Goal: Task Accomplishment & Management: Complete application form

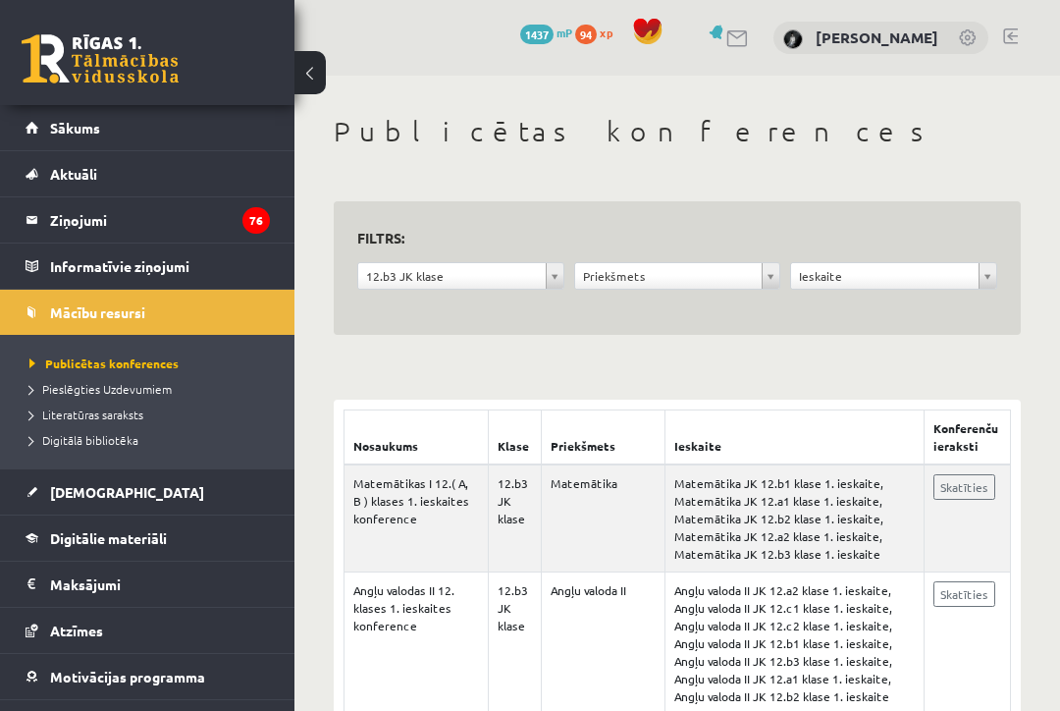
scroll to position [104, 0]
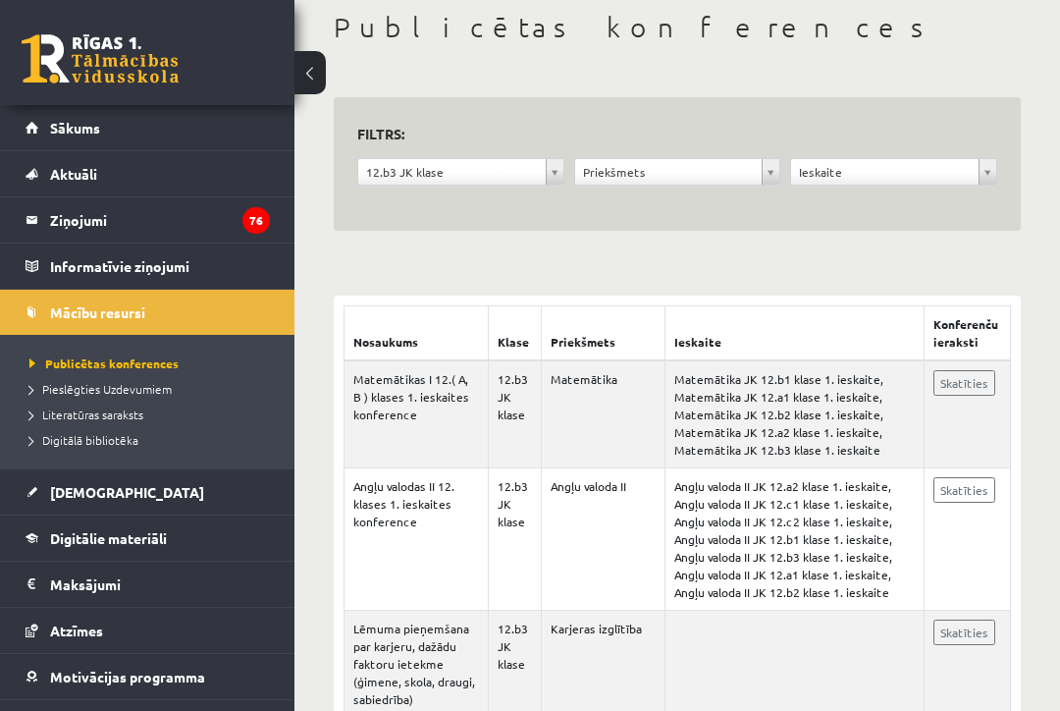
click at [117, 495] on link "[DEMOGRAPHIC_DATA]" at bounding box center [148, 491] width 244 height 45
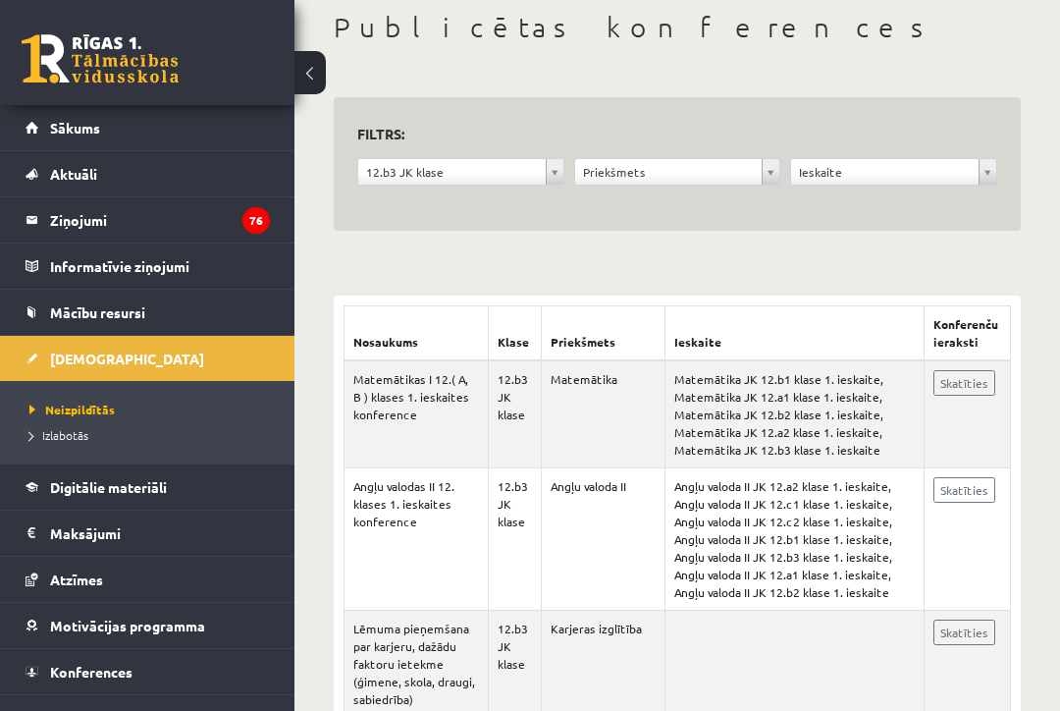
click at [77, 402] on span "Neizpildītās" at bounding box center [71, 410] width 85 height 16
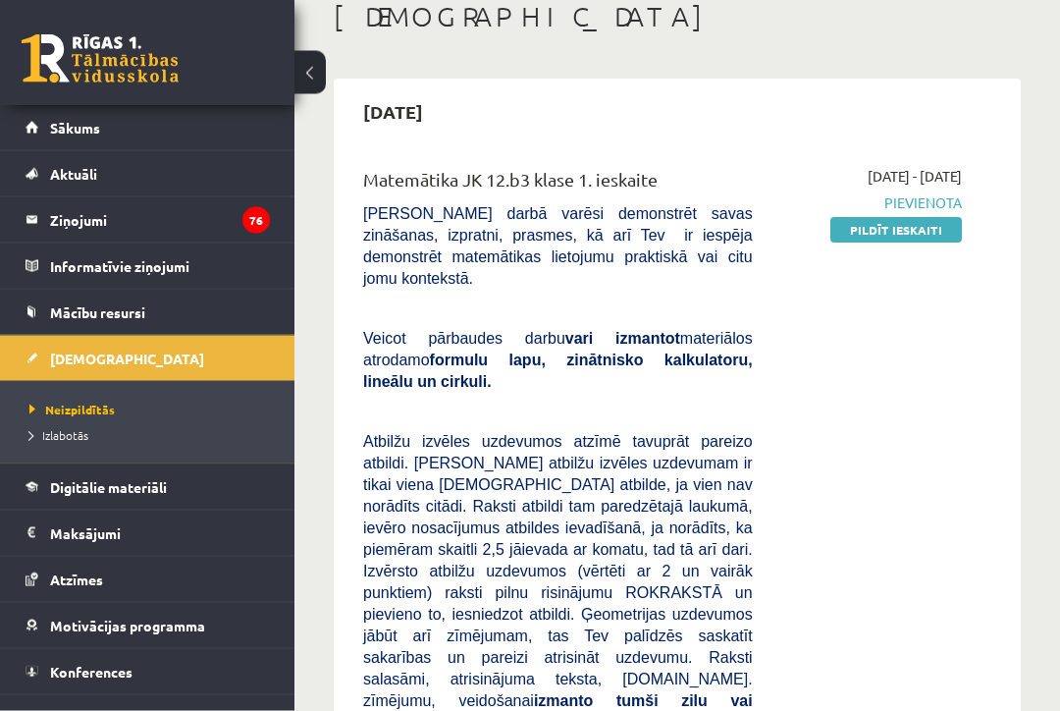
scroll to position [115, 0]
click at [934, 225] on link "Pildīt ieskaiti" at bounding box center [897, 230] width 132 height 26
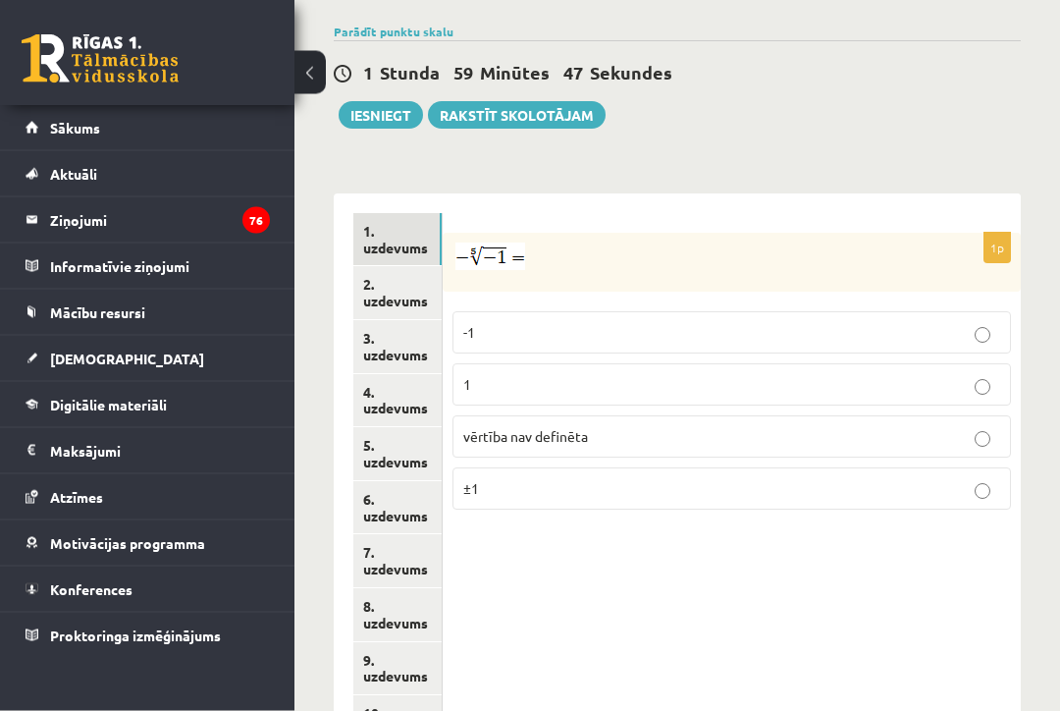
scroll to position [832, 0]
click at [520, 374] on p "1" at bounding box center [731, 384] width 537 height 21
click at [411, 266] on link "2. uzdevums" at bounding box center [397, 292] width 88 height 53
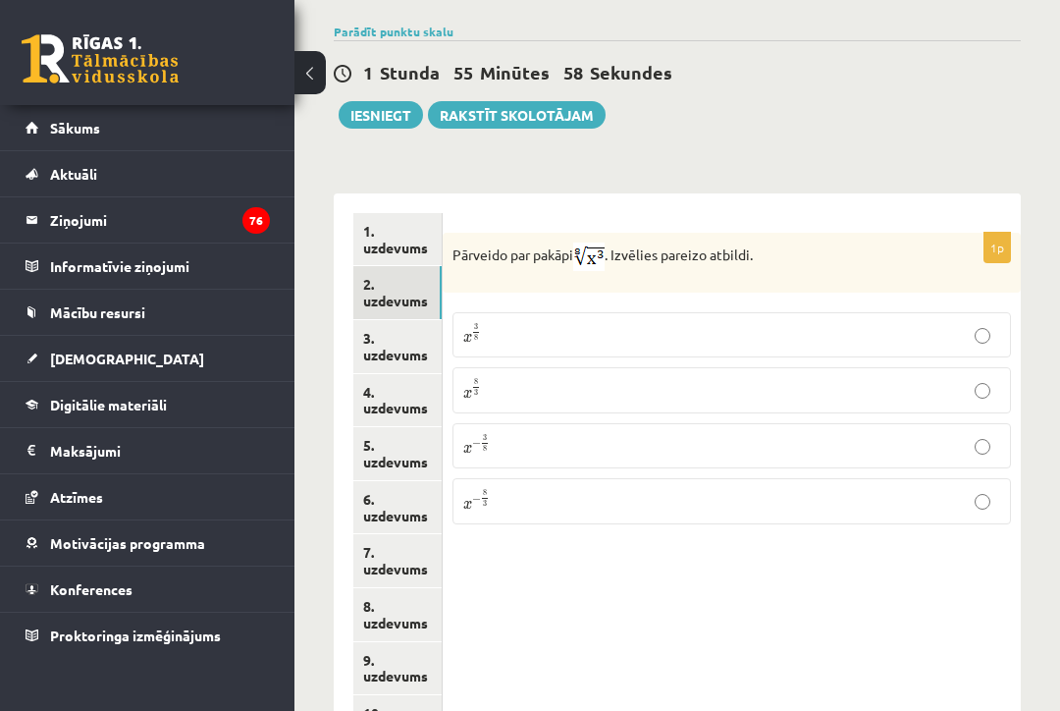
click at [646, 323] on p "x 3 8 x 3 8" at bounding box center [731, 335] width 537 height 24
click at [408, 320] on link "3. uzdevums" at bounding box center [397, 346] width 88 height 53
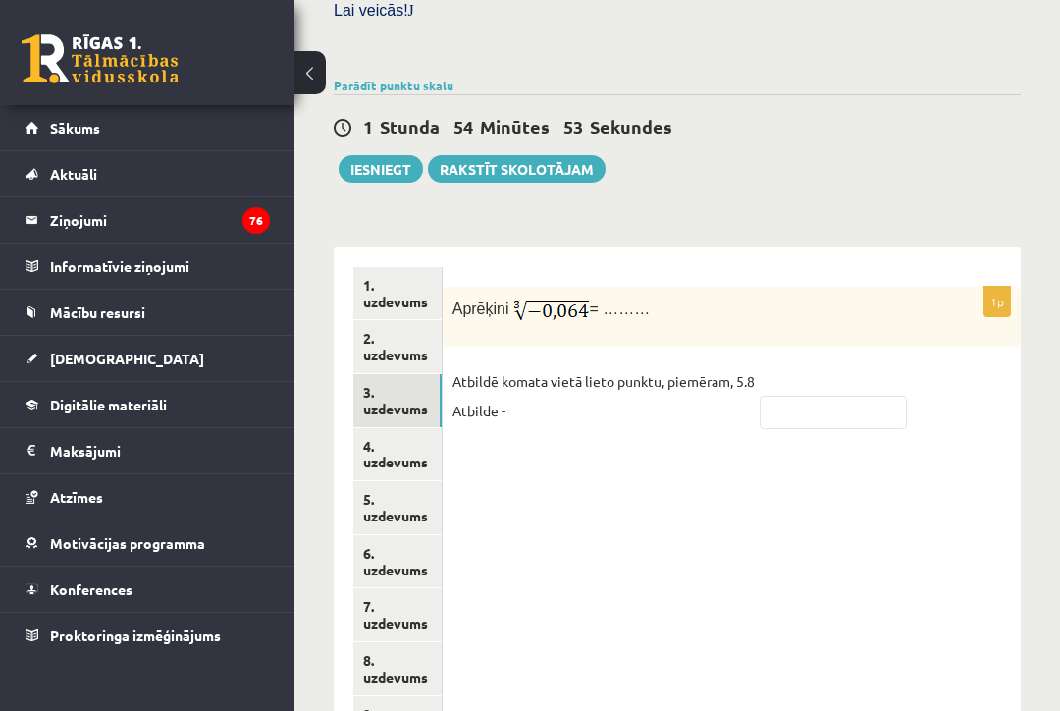
scroll to position [785, 0]
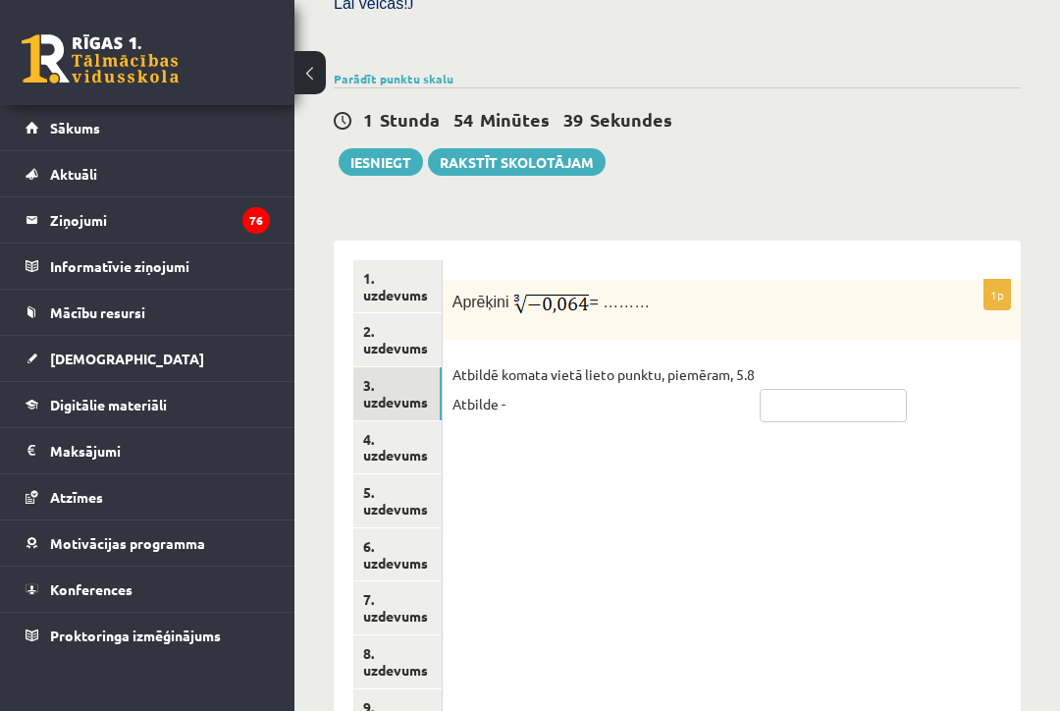
click at [838, 389] on input "text" at bounding box center [833, 405] width 147 height 33
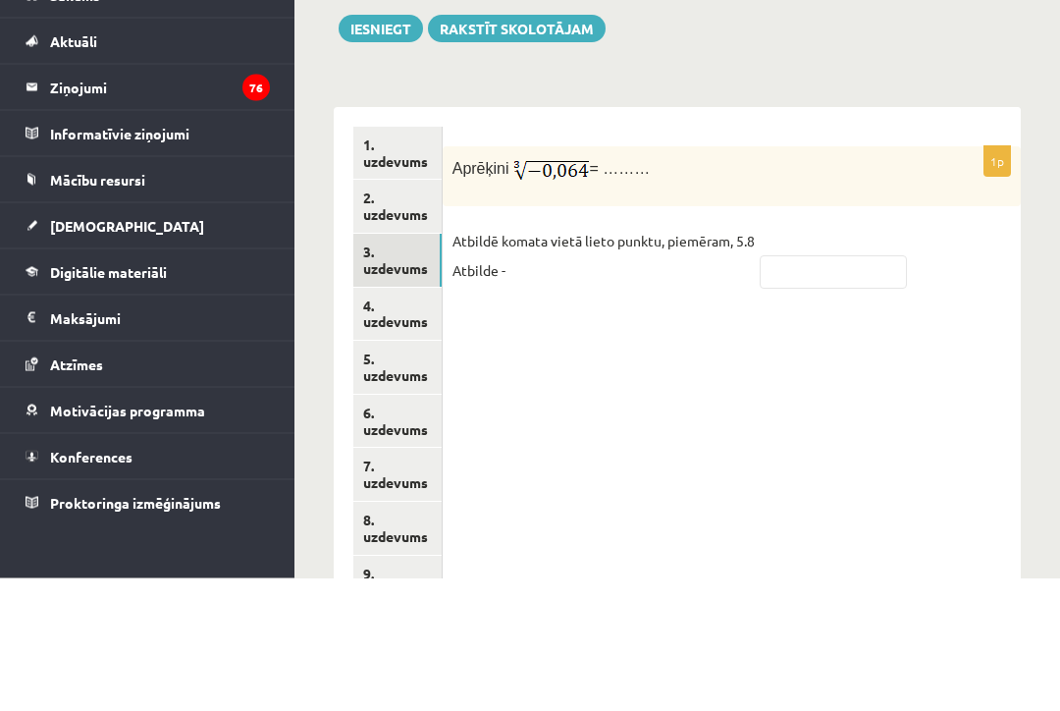
click at [399, 421] on link "4. uzdevums" at bounding box center [397, 447] width 88 height 53
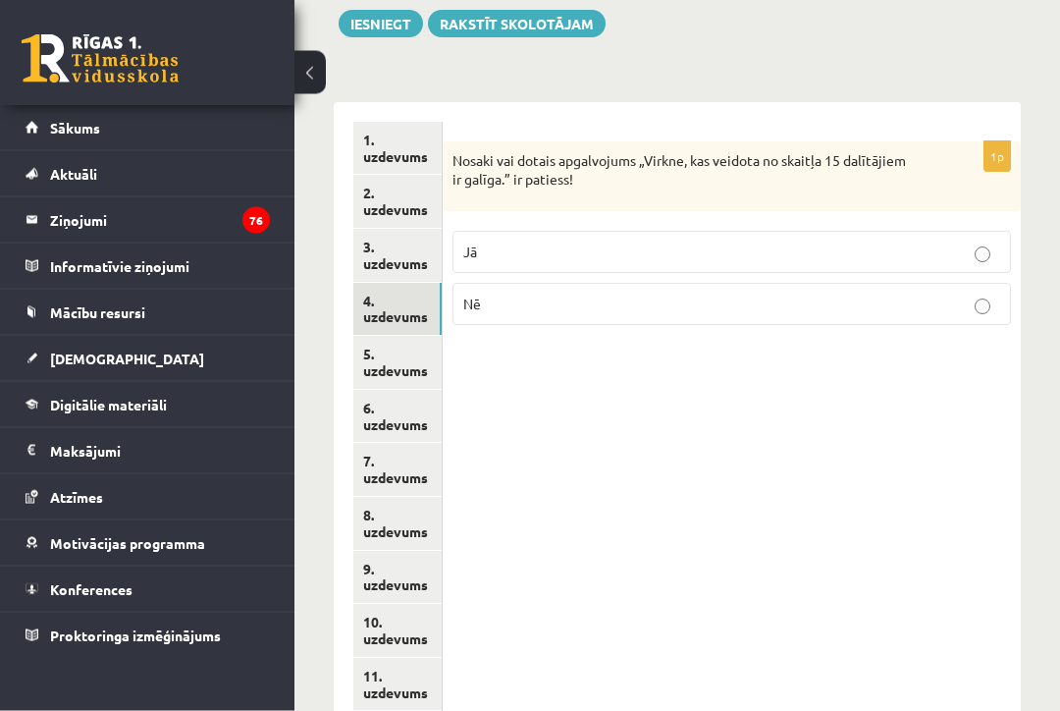
scroll to position [935, 0]
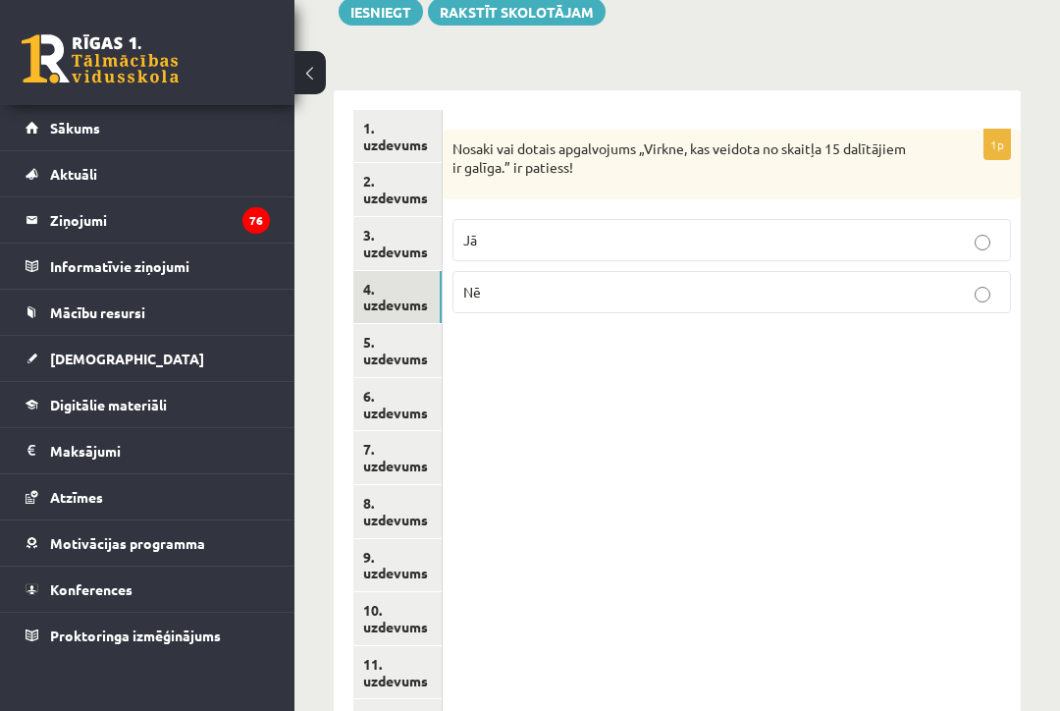
click at [389, 324] on link "5. uzdevums" at bounding box center [397, 350] width 88 height 53
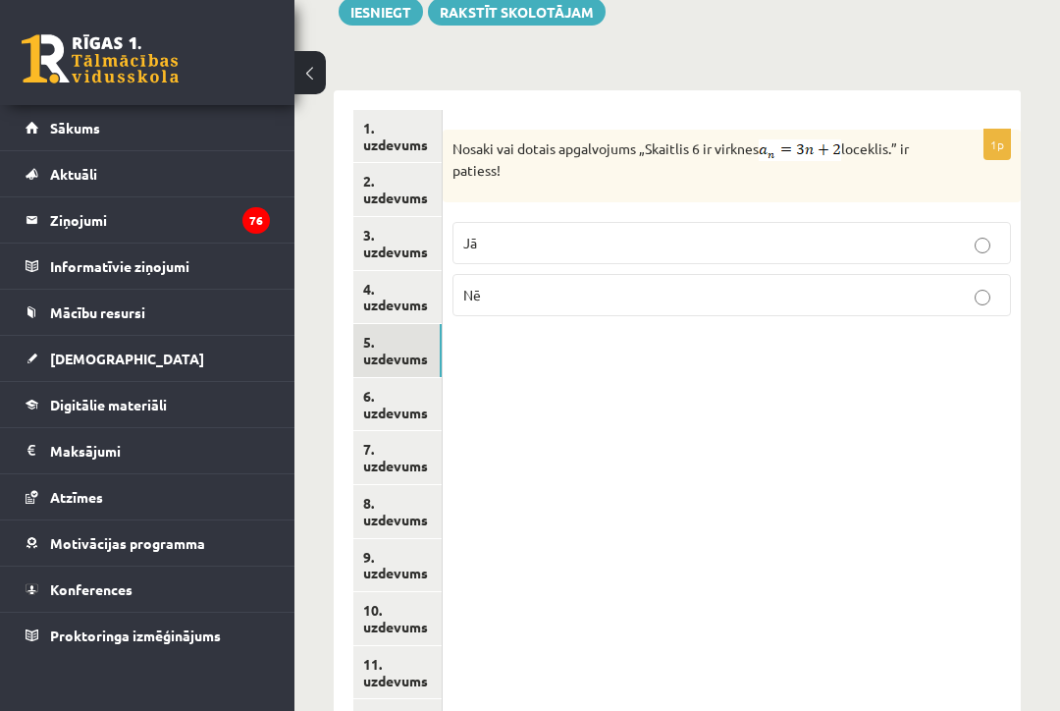
click at [382, 378] on link "6. uzdevums" at bounding box center [397, 404] width 88 height 53
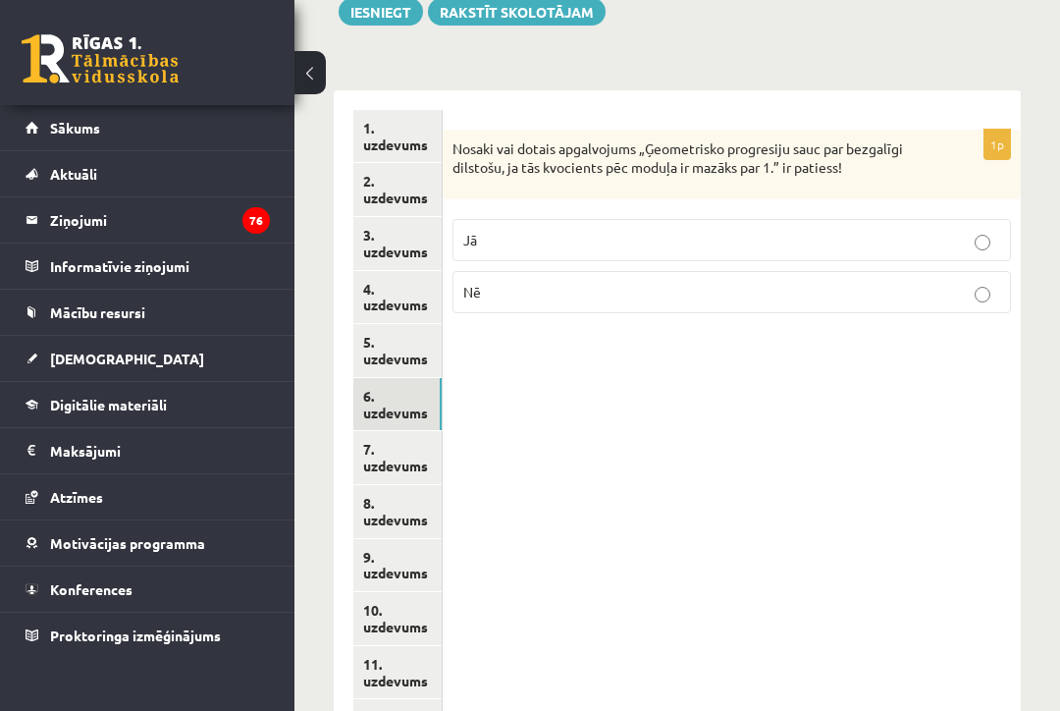
click at [392, 431] on link "7. uzdevums" at bounding box center [397, 457] width 88 height 53
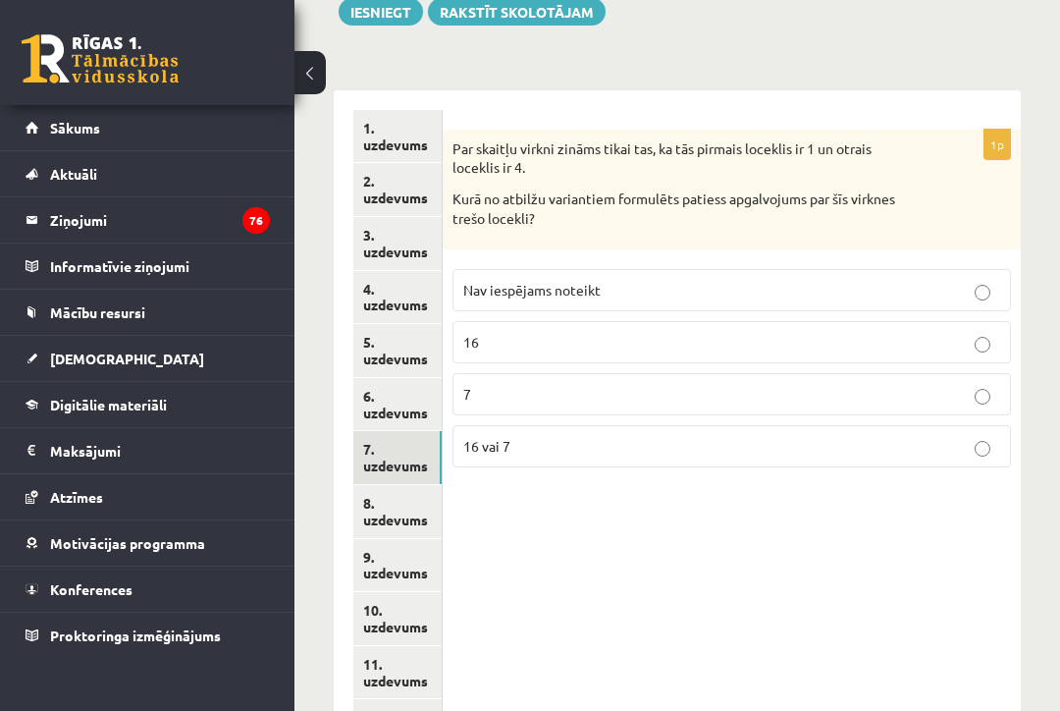
click at [362, 163] on link "2. uzdevums" at bounding box center [397, 189] width 88 height 53
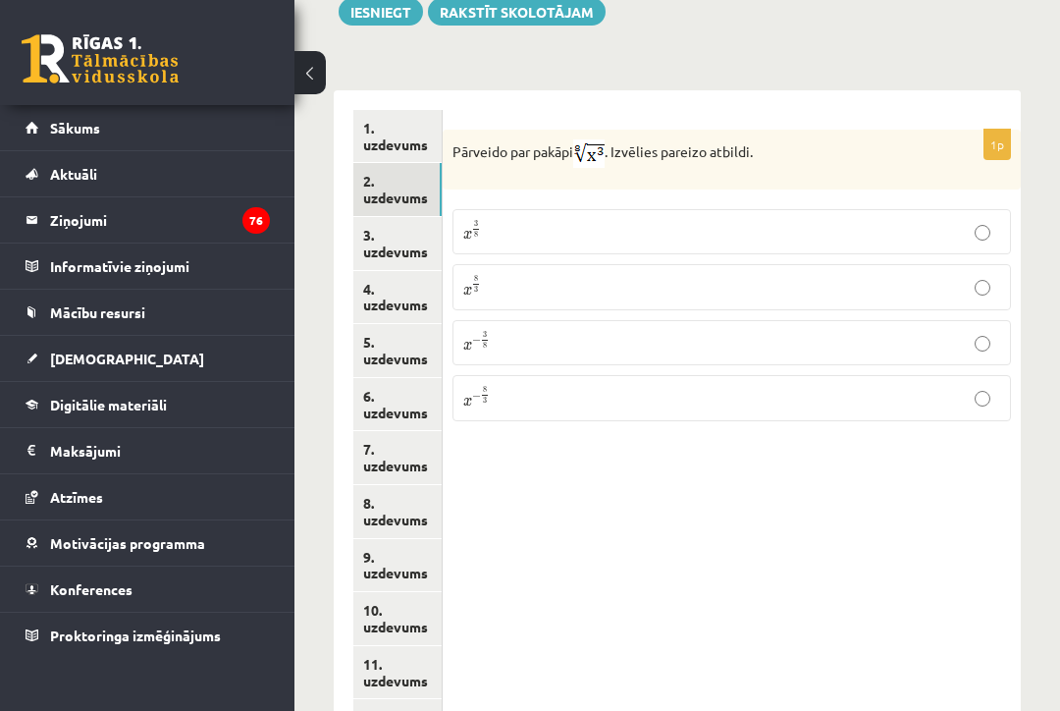
click at [389, 217] on link "3. uzdevums" at bounding box center [397, 243] width 88 height 53
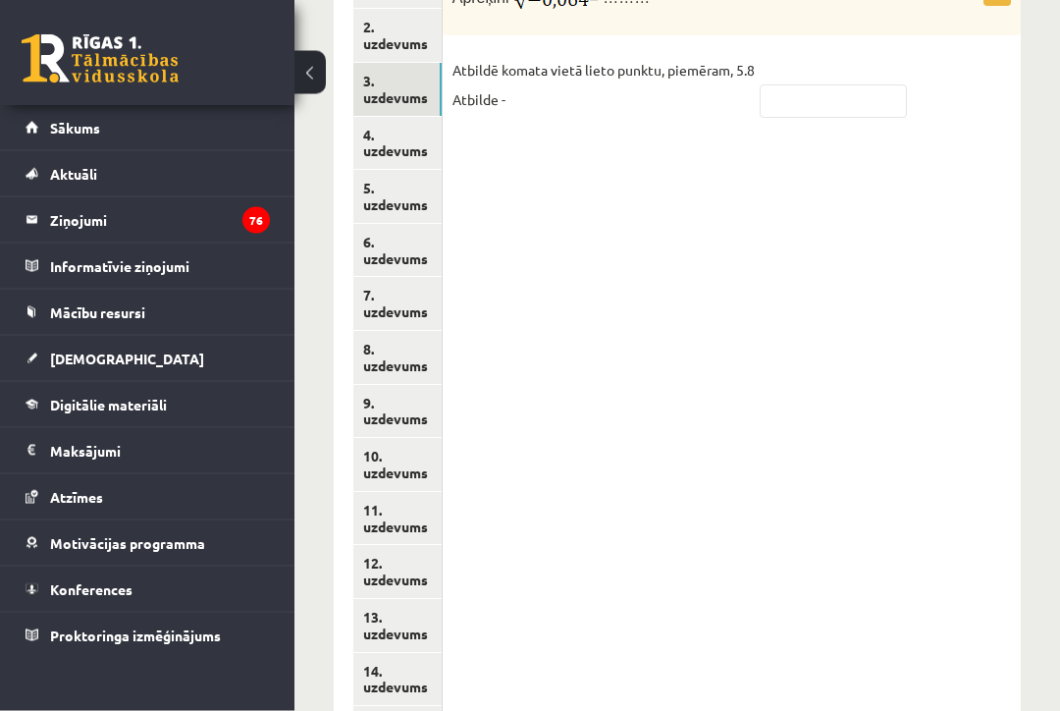
scroll to position [1091, 0]
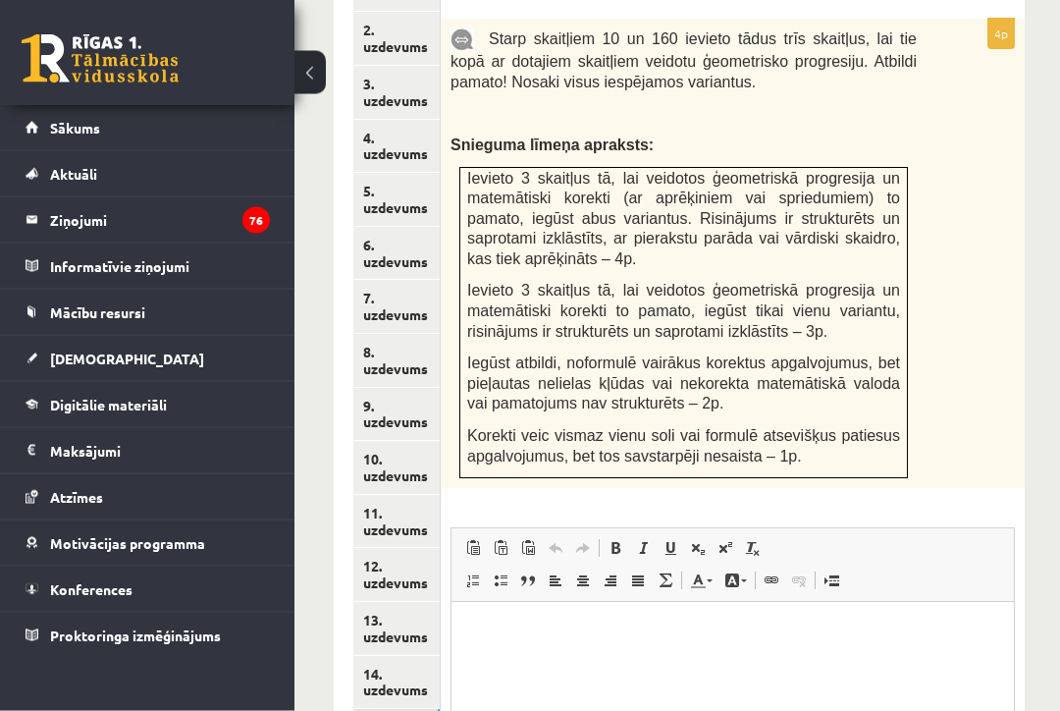
scroll to position [1090, 0]
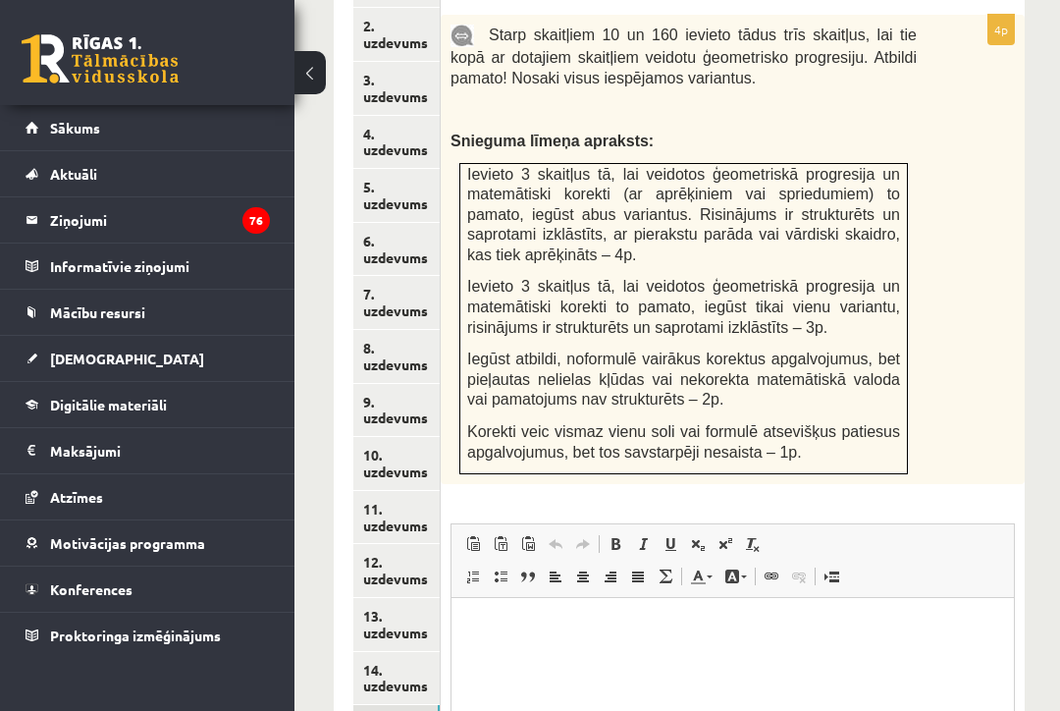
click at [385, 652] on link "14. uzdevums" at bounding box center [396, 678] width 86 height 53
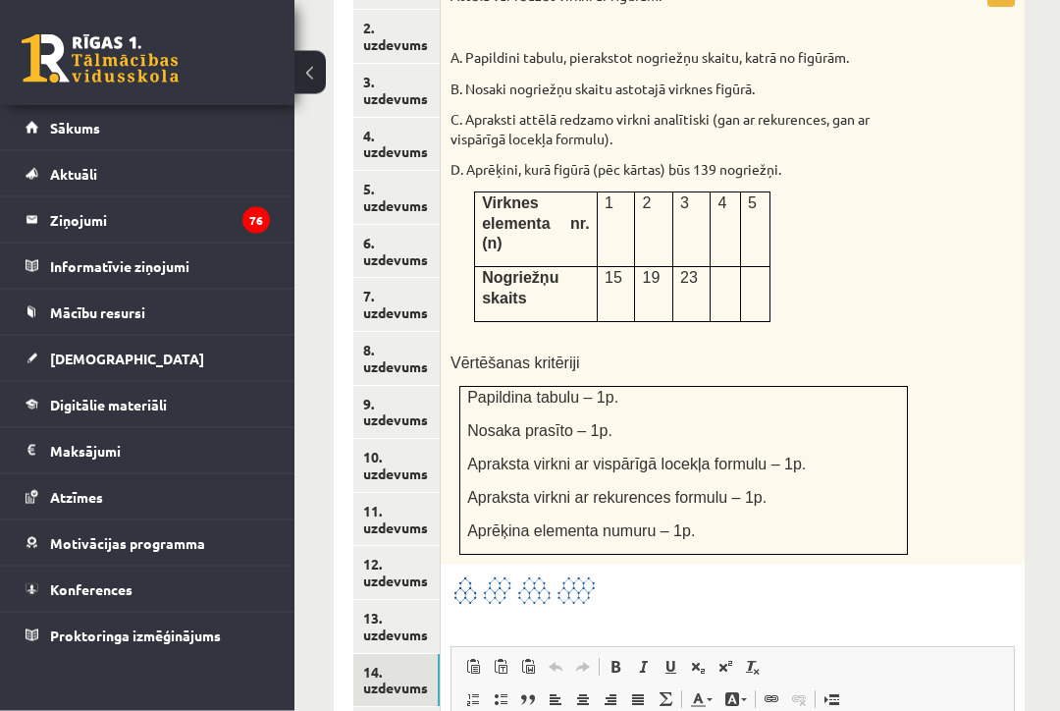
scroll to position [1082, 0]
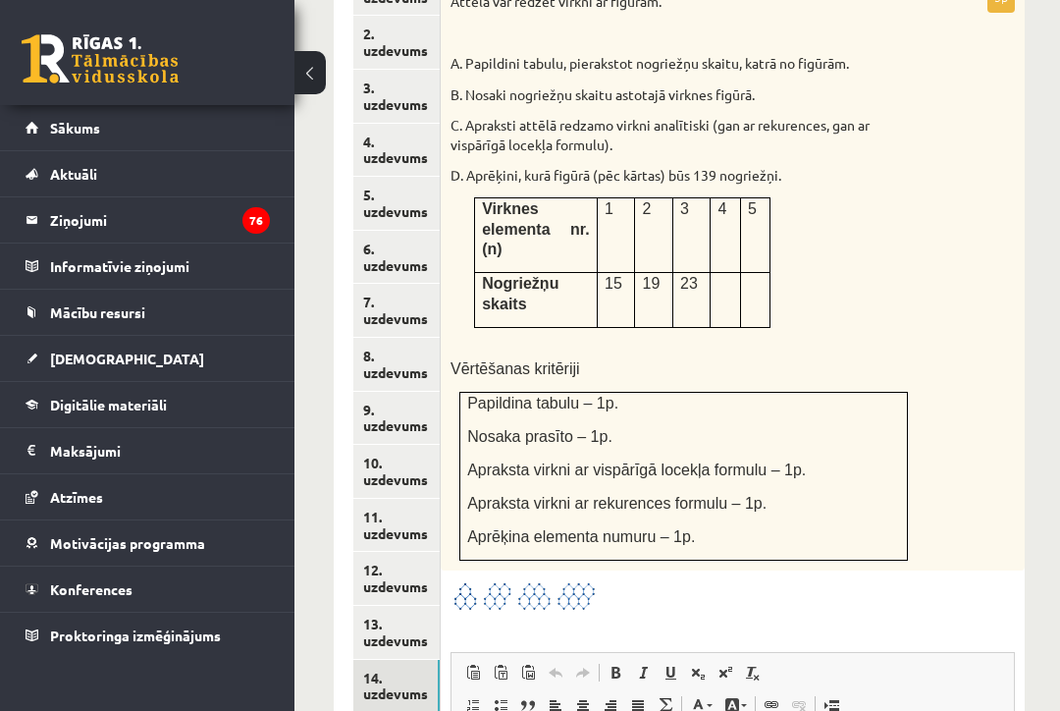
click at [404, 606] on link "13. uzdevums" at bounding box center [396, 632] width 86 height 53
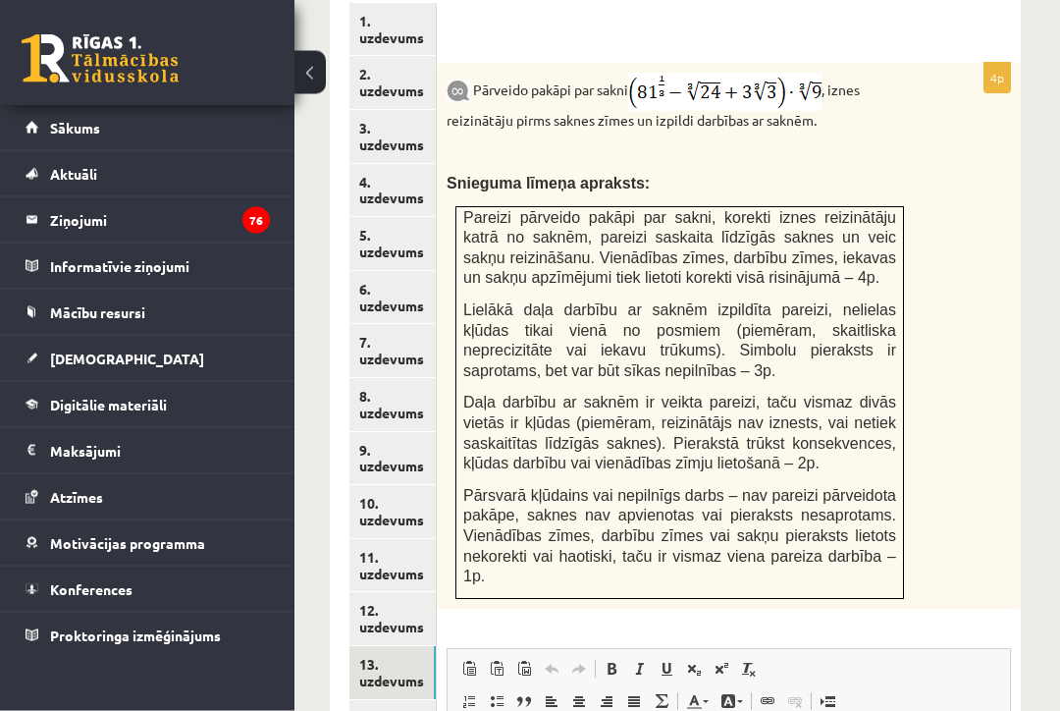
scroll to position [1040, 4]
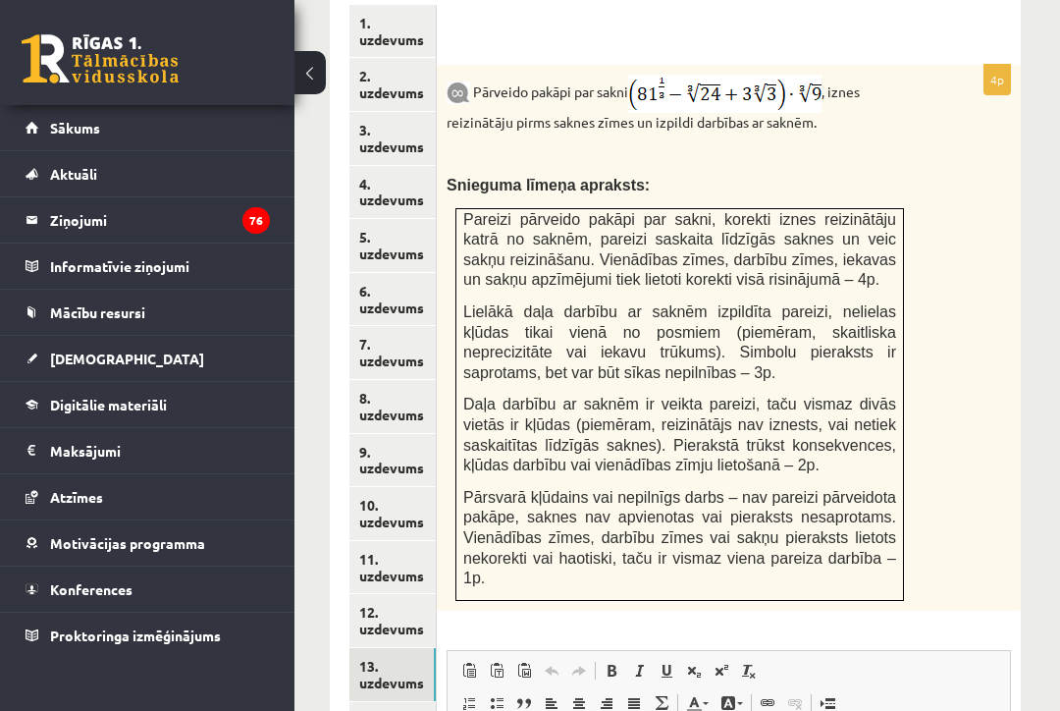
click at [390, 594] on link "12. uzdevums" at bounding box center [393, 620] width 86 height 53
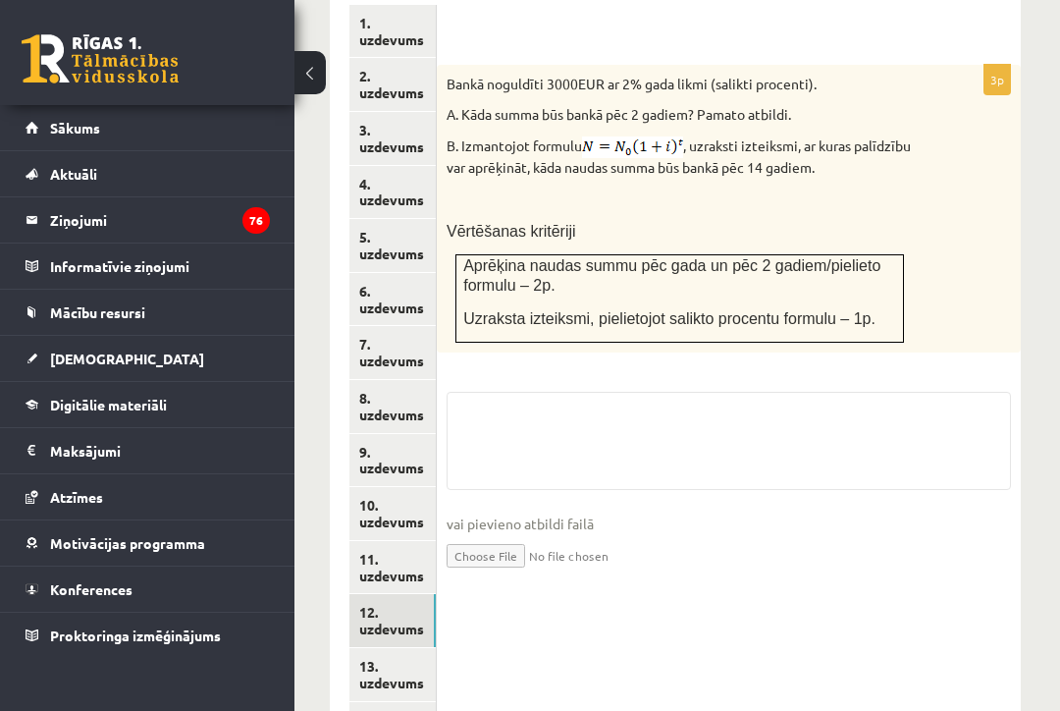
click at [376, 487] on link "10. uzdevums" at bounding box center [393, 513] width 86 height 53
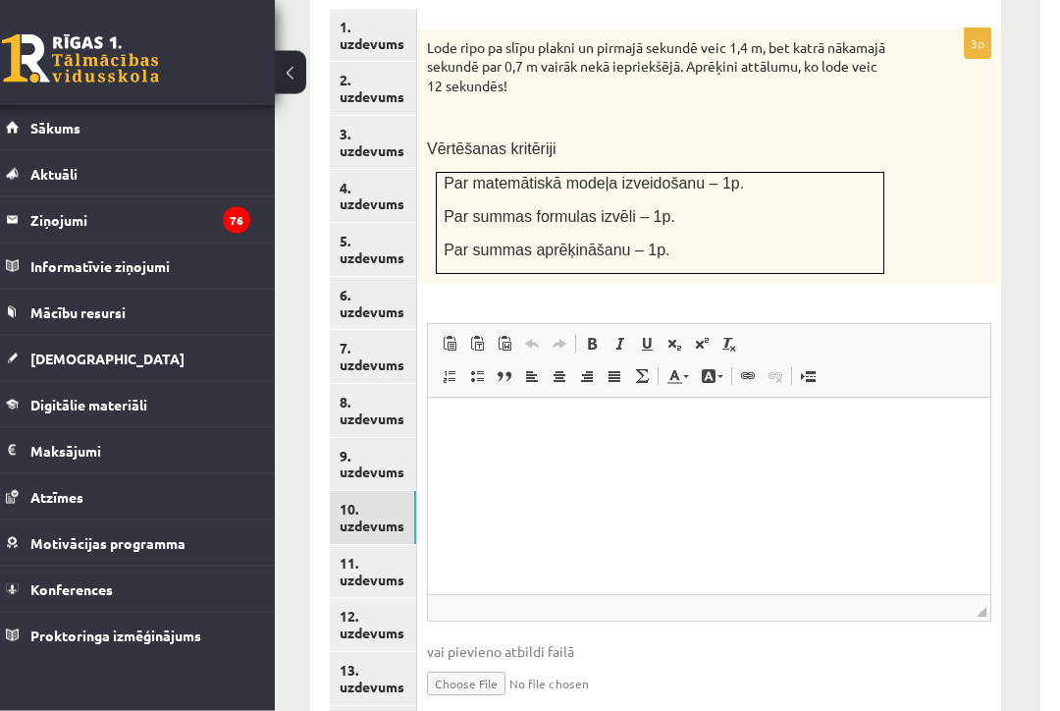
scroll to position [1092, 5]
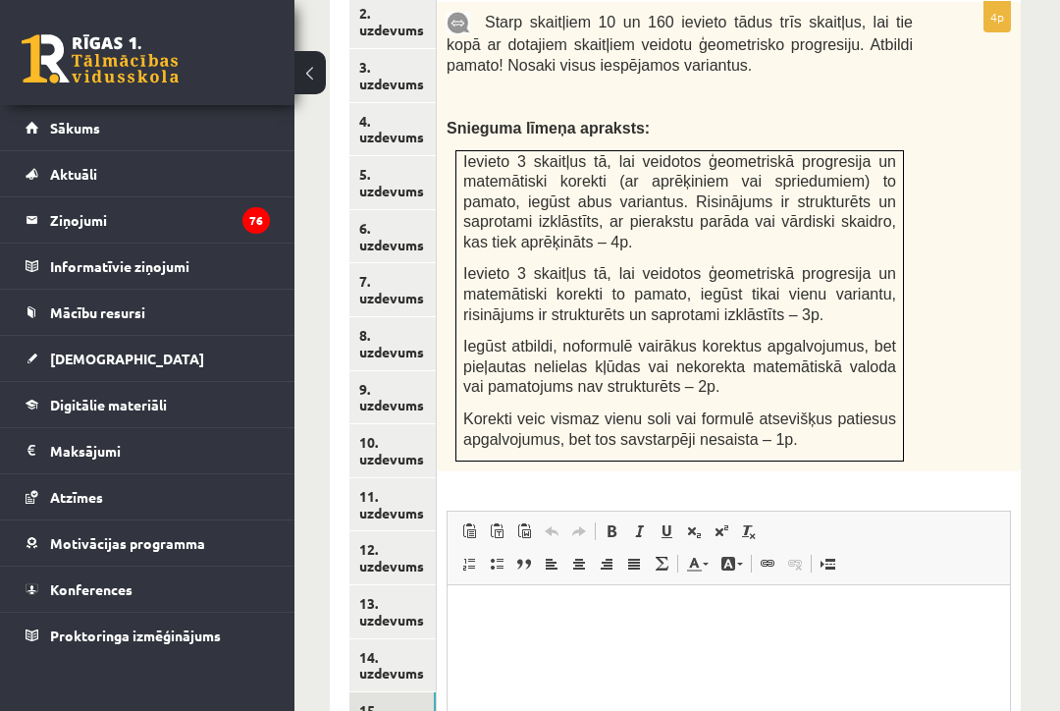
scroll to position [0, 0]
click at [396, 639] on link "14. uzdevums" at bounding box center [393, 665] width 86 height 53
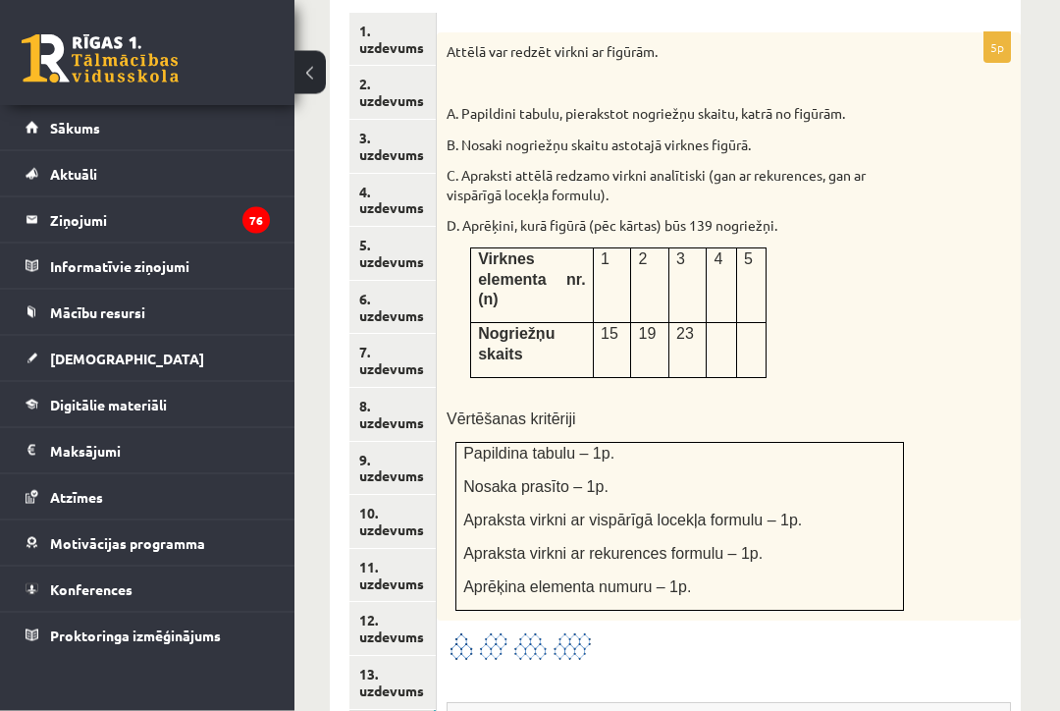
scroll to position [1032, 5]
click at [411, 656] on link "13. uzdevums" at bounding box center [393, 682] width 86 height 53
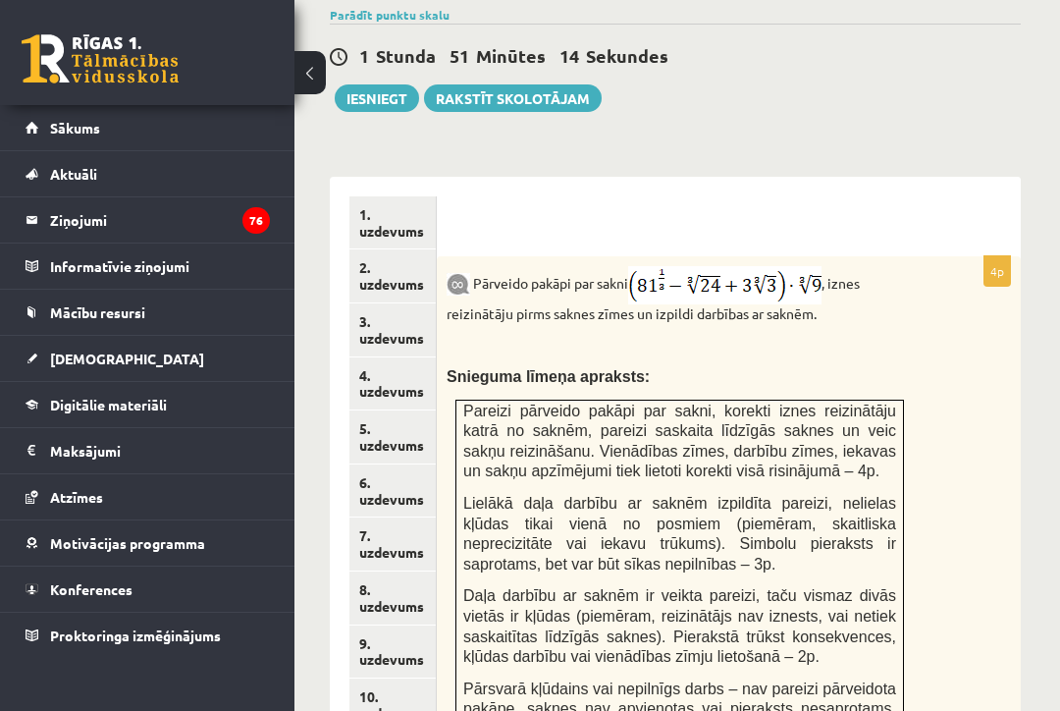
scroll to position [847, 4]
click at [388, 304] on link "3. uzdevums" at bounding box center [393, 330] width 86 height 53
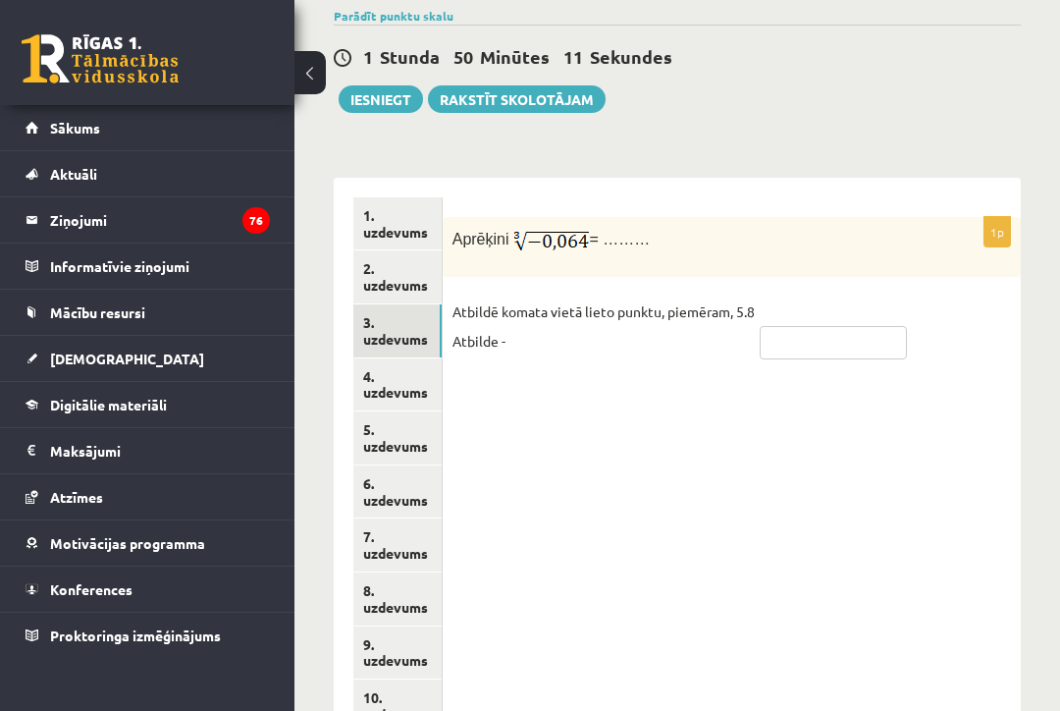
click at [803, 326] on input "text" at bounding box center [833, 342] width 147 height 33
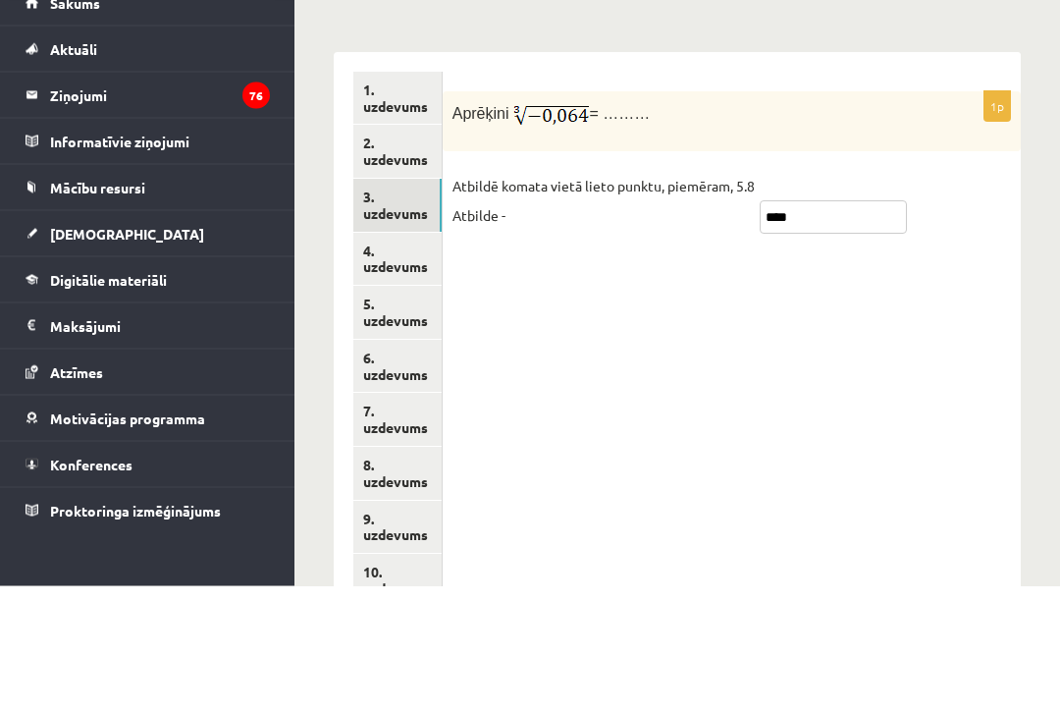
type input "****"
click at [981, 283] on div "1p Aprēķini = ……… Atbildē komata vietā lieto punktu, piemēram, 5.8 Atbilde - **…" at bounding box center [732, 599] width 578 height 843
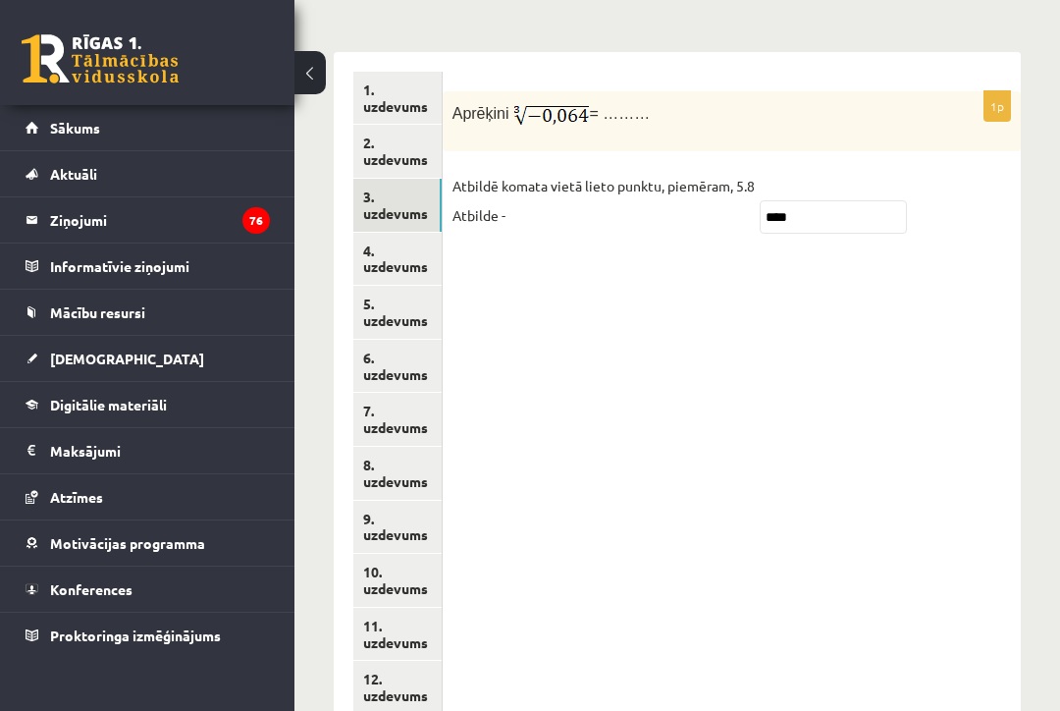
click at [423, 233] on link "4. uzdevums" at bounding box center [397, 259] width 88 height 53
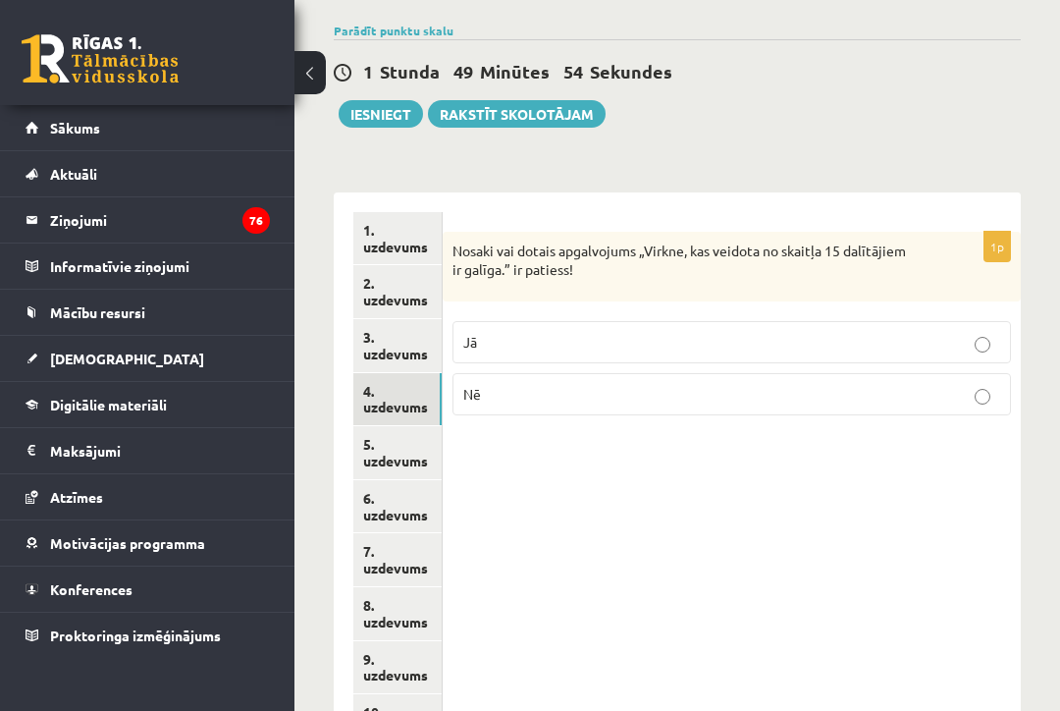
scroll to position [832, 0]
click at [395, 427] on link "5. uzdevums" at bounding box center [397, 453] width 88 height 53
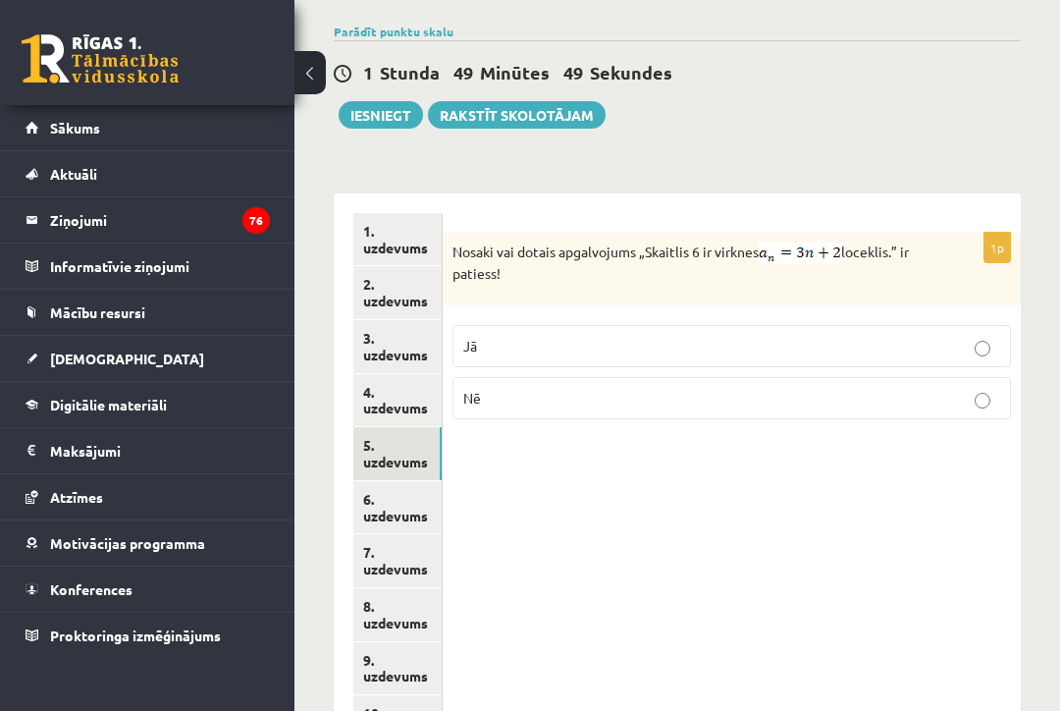
click at [382, 481] on link "6. uzdevums" at bounding box center [397, 507] width 88 height 53
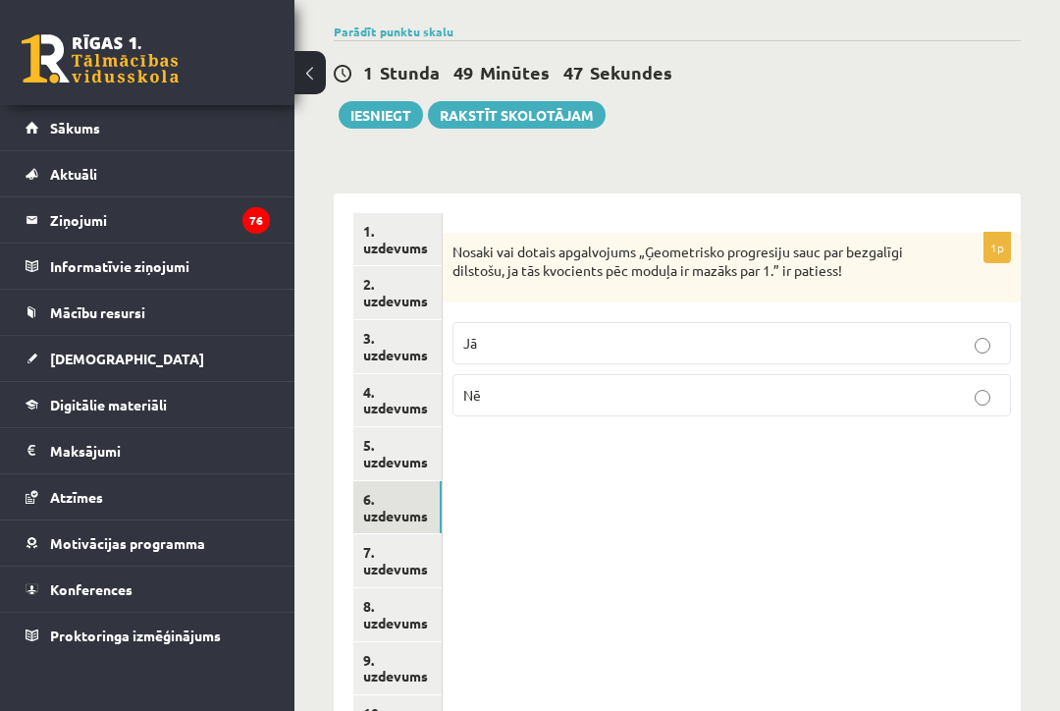
click at [408, 534] on link "7. uzdevums" at bounding box center [397, 560] width 88 height 53
